Goal: Contribute content

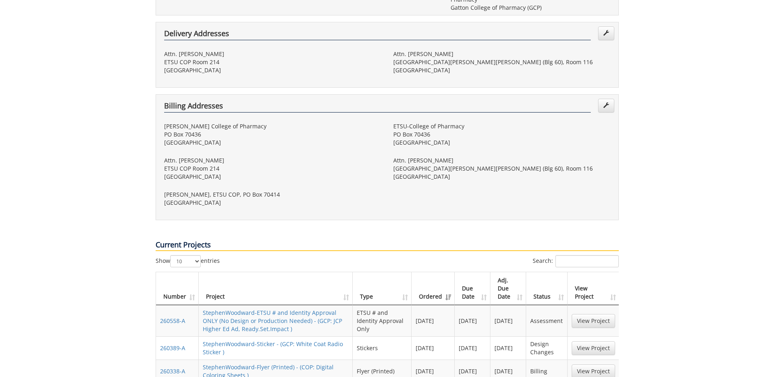
scroll to position [380, 0]
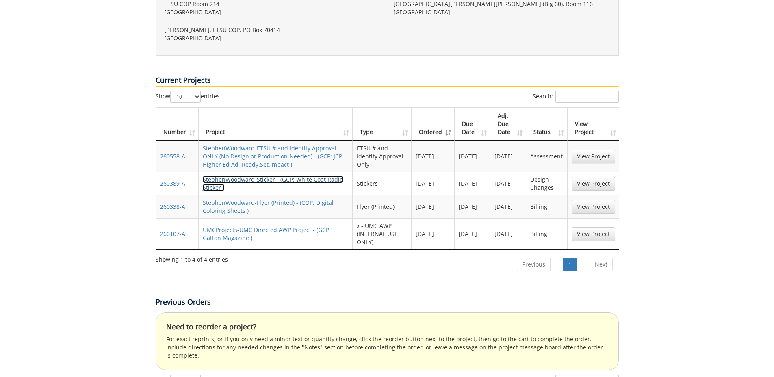
click at [299, 176] on link "StephenWoodward-Sticker - (GCP: White Coat Radio Sticker )" at bounding box center [273, 184] width 140 height 16
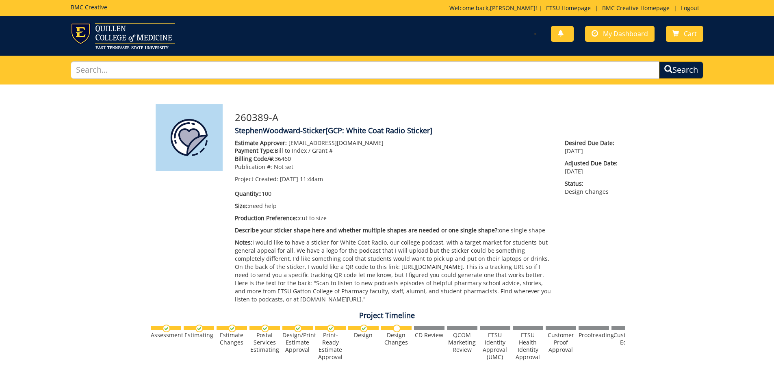
scroll to position [217, 0]
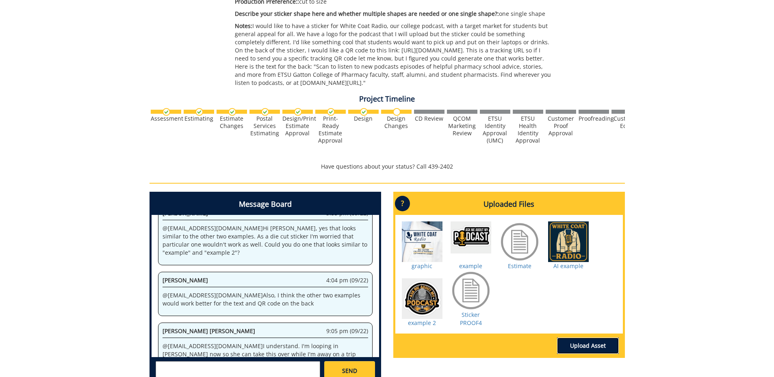
click at [580, 345] on link "Upload Asset" at bounding box center [588, 346] width 62 height 16
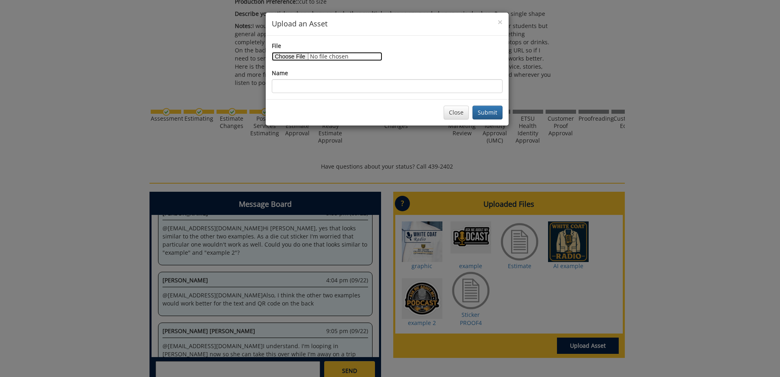
click at [296, 59] on input "File" at bounding box center [327, 56] width 111 height 9
type input "C:\fakepath\Screenshot [DATE] 1.17.24 PM.png"
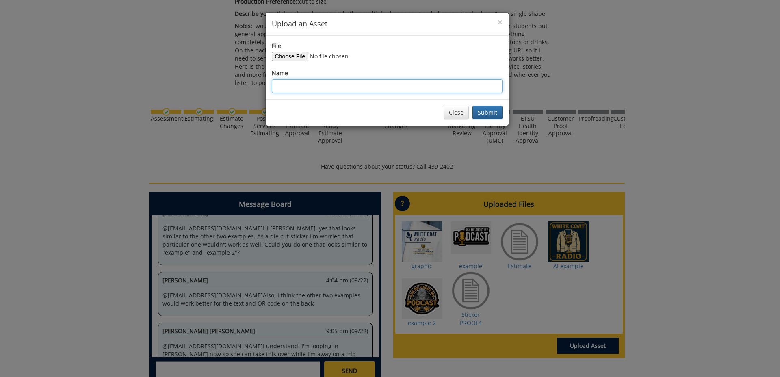
click at [351, 89] on input "Name" at bounding box center [387, 86] width 231 height 14
type input "sticker design from online"
click at [487, 113] on button "Submit" at bounding box center [487, 113] width 30 height 14
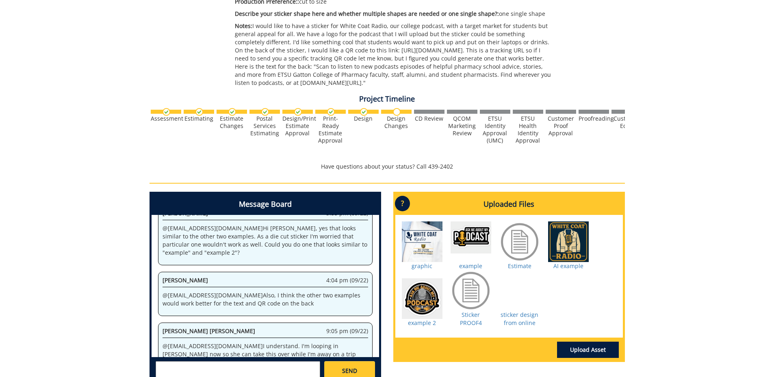
click at [273, 373] on textarea at bounding box center [238, 371] width 165 height 20
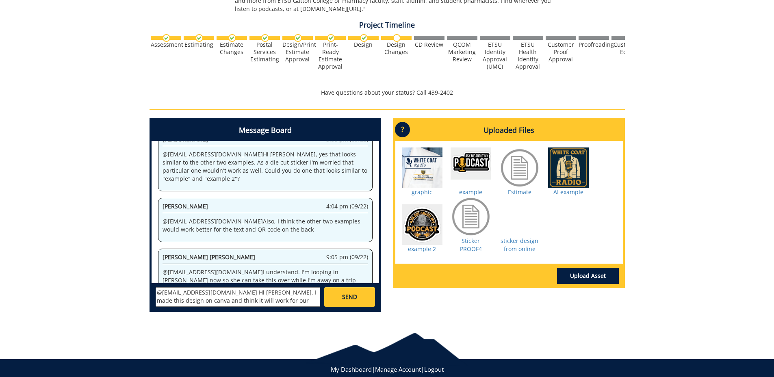
scroll to position [7, 0]
type textarea "@[EMAIL_ADDRESS][DOMAIN_NAME] Hi [PERSON_NAME], I made this design on canva and…"
click at [337, 298] on link "SEND" at bounding box center [349, 297] width 50 height 20
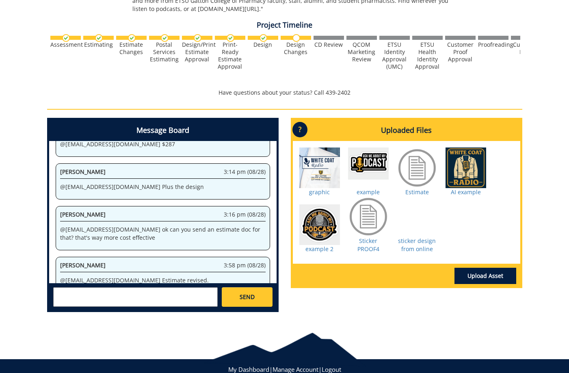
scroll to position [1510369, 0]
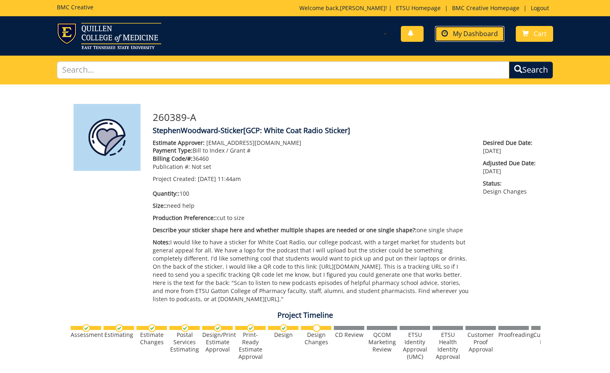
click at [472, 31] on span "My Dashboard" at bounding box center [475, 33] width 45 height 9
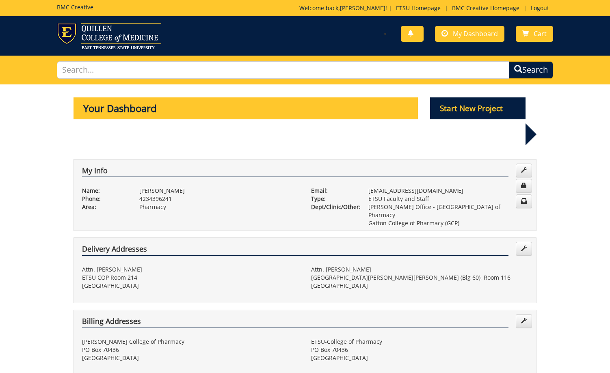
scroll to position [386, 0]
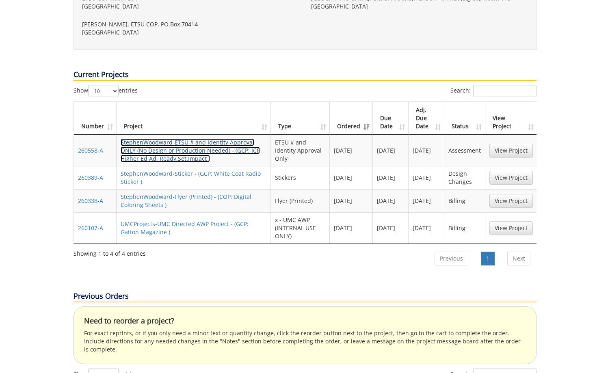
click at [247, 139] on link "StephenWoodward-ETSU # and Identity Approval ONLY (No Design or Production Need…" at bounding box center [190, 151] width 139 height 24
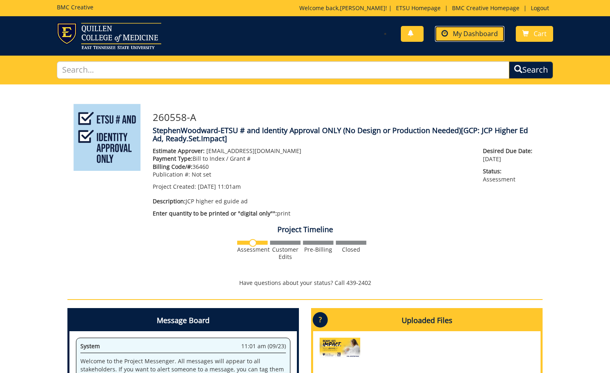
click at [469, 30] on span "My Dashboard" at bounding box center [475, 33] width 45 height 9
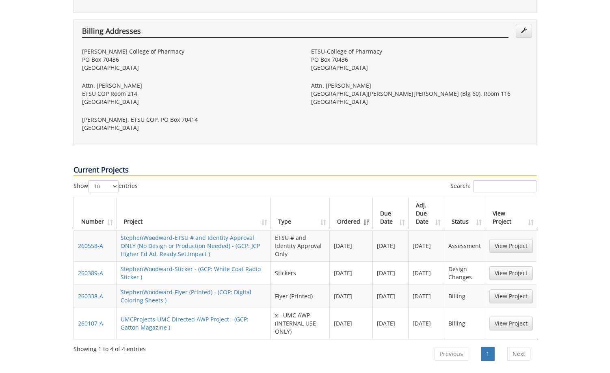
scroll to position [317, 0]
